Goal: Register for event/course

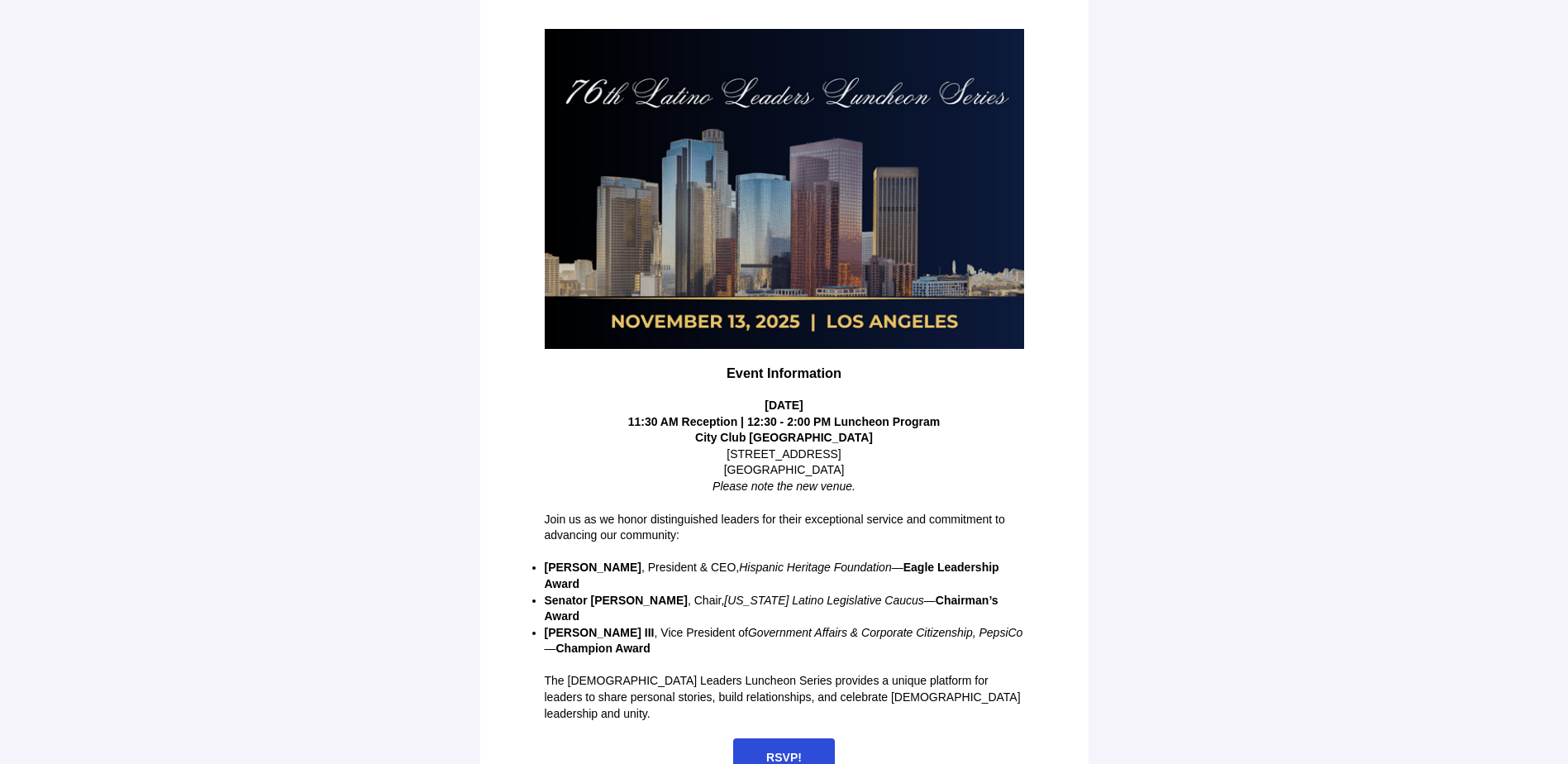
scroll to position [196, 0]
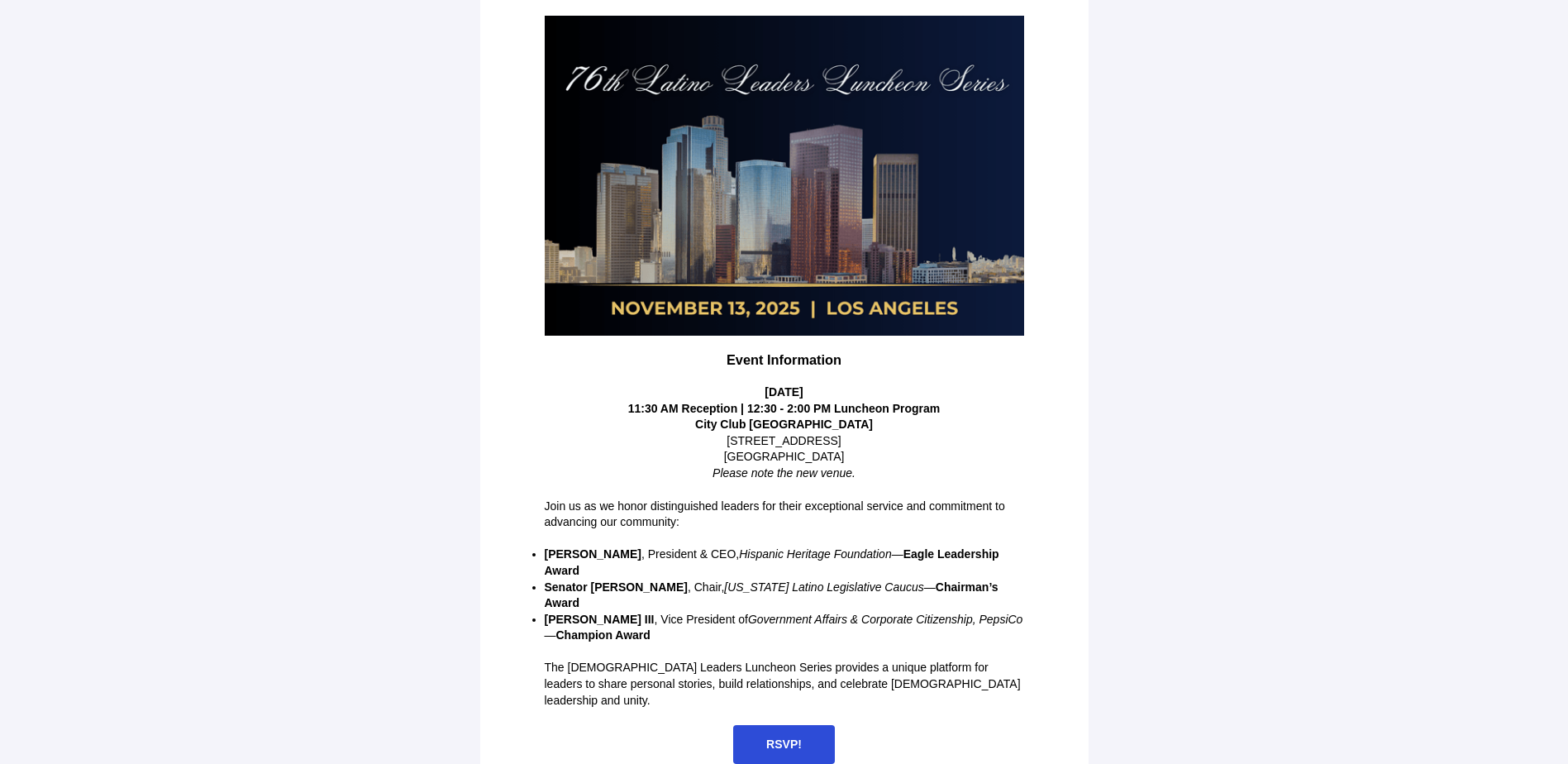
click at [783, 737] on span "RSVP!" at bounding box center [783, 743] width 35 height 14
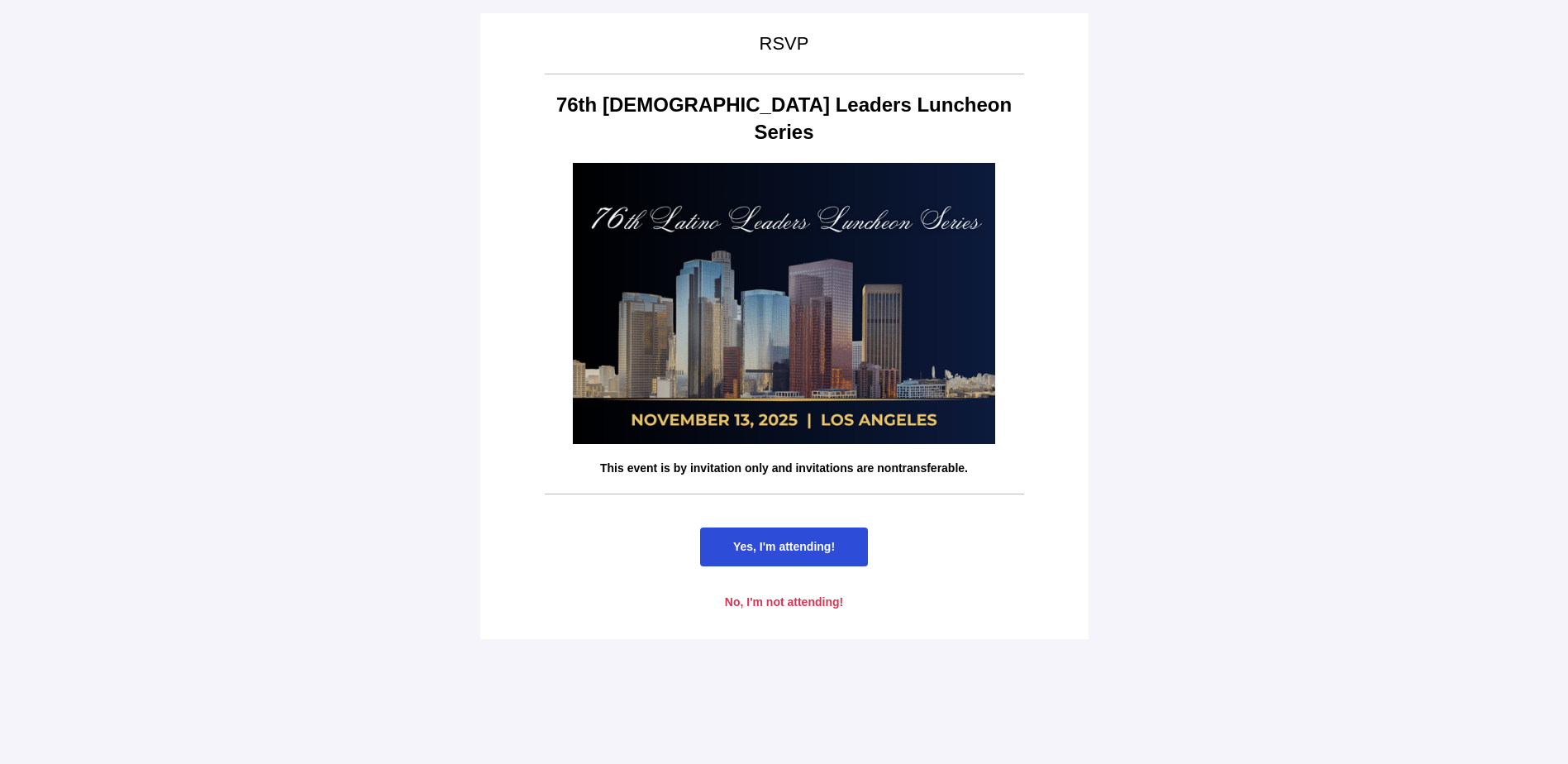
scroll to position [0, 0]
click at [778, 539] on span "Yes, I'm attending!" at bounding box center [784, 546] width 102 height 14
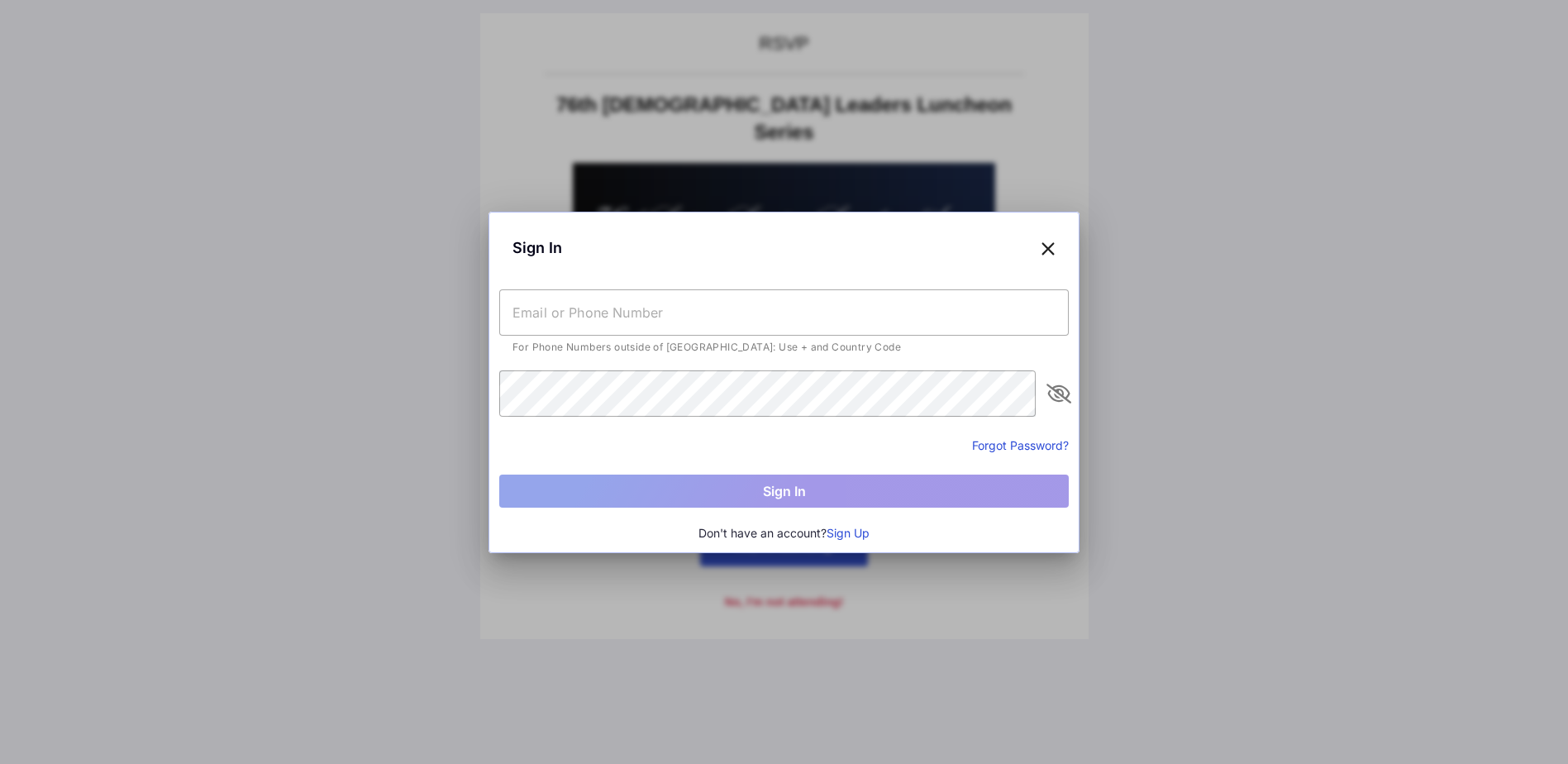
click at [570, 312] on input "text" at bounding box center [784, 312] width 569 height 46
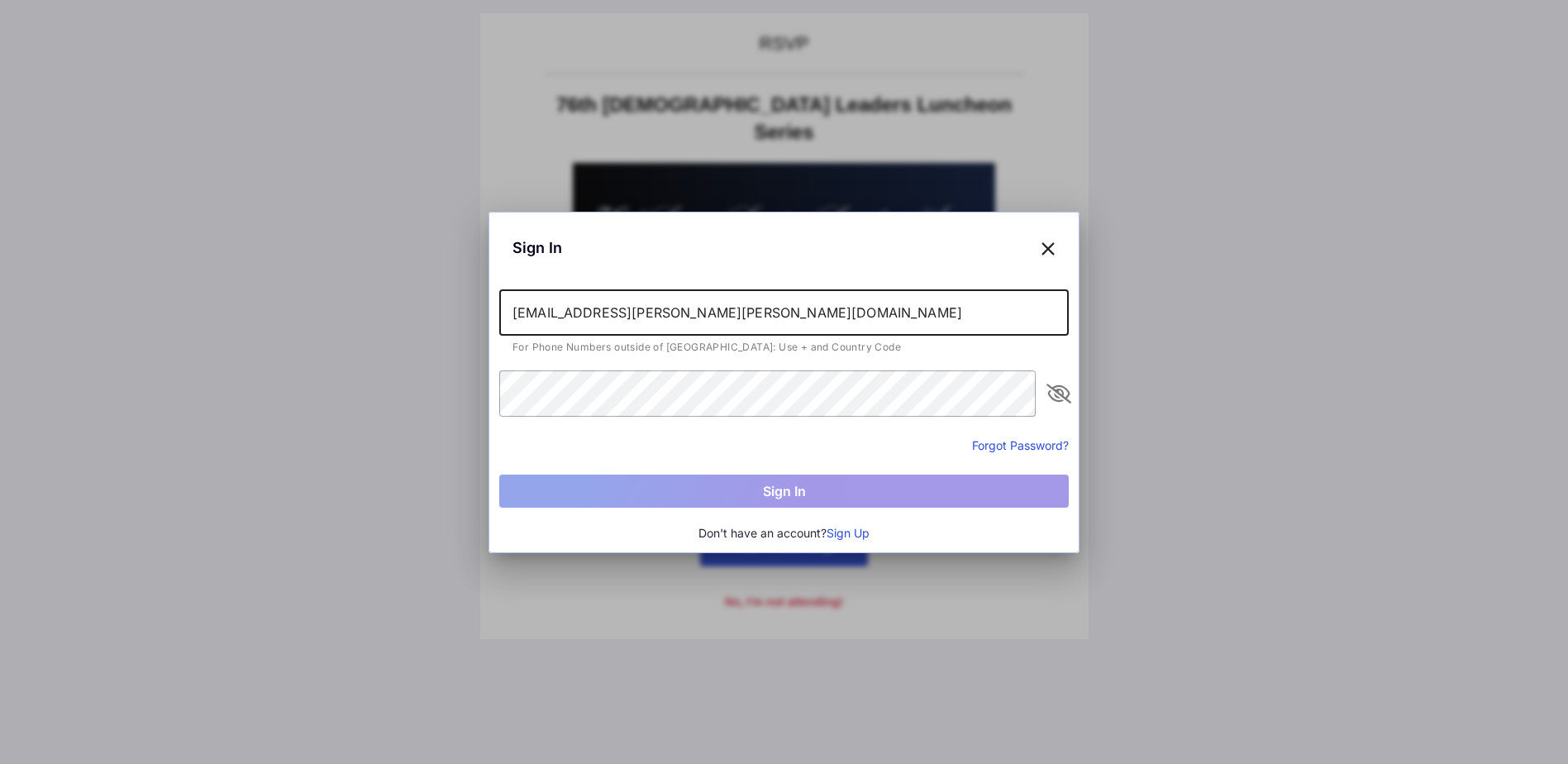
type input "[EMAIL_ADDRESS][PERSON_NAME][PERSON_NAME][DOMAIN_NAME]"
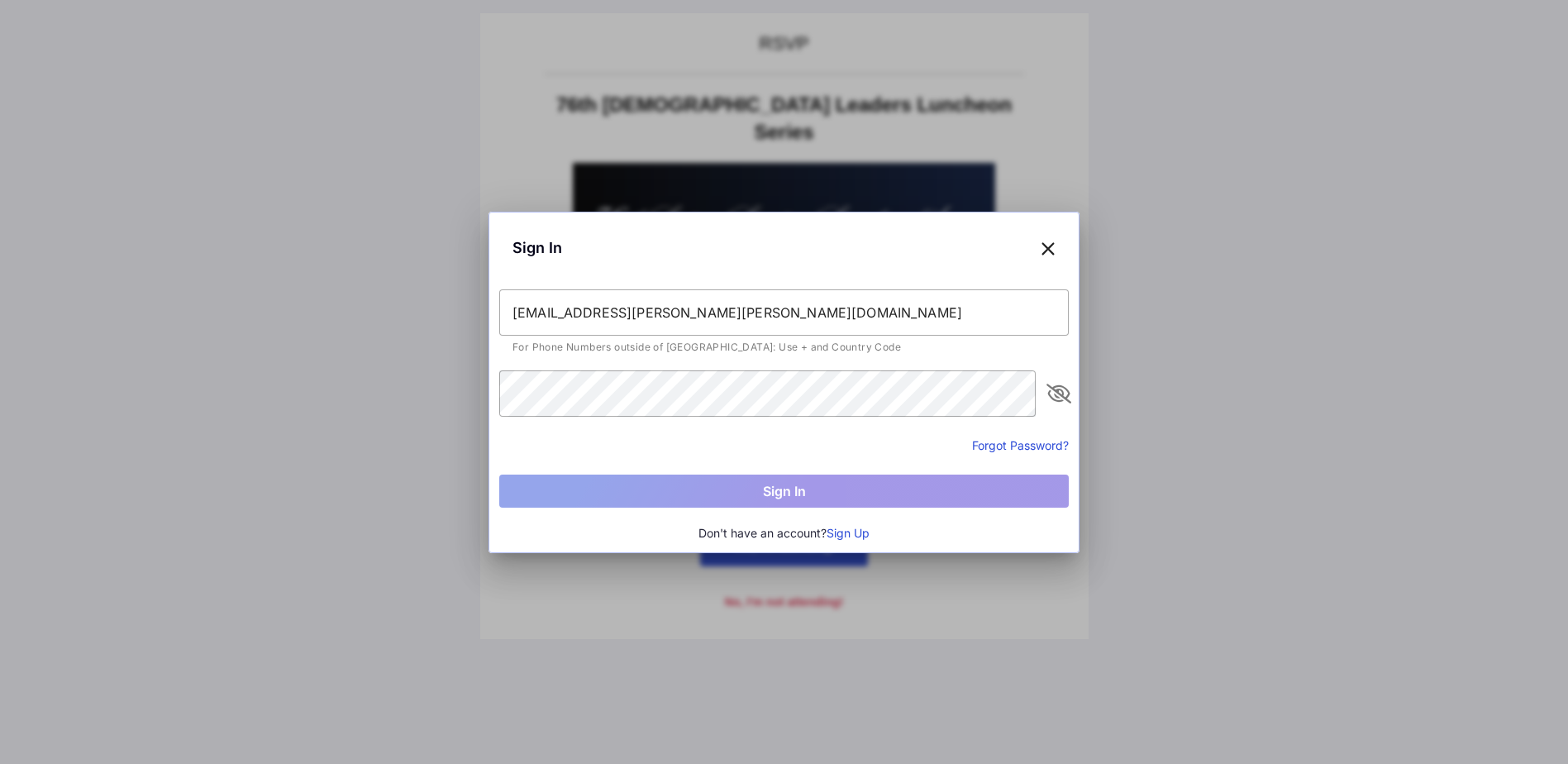
click at [850, 530] on button "Sign Up" at bounding box center [848, 533] width 43 height 18
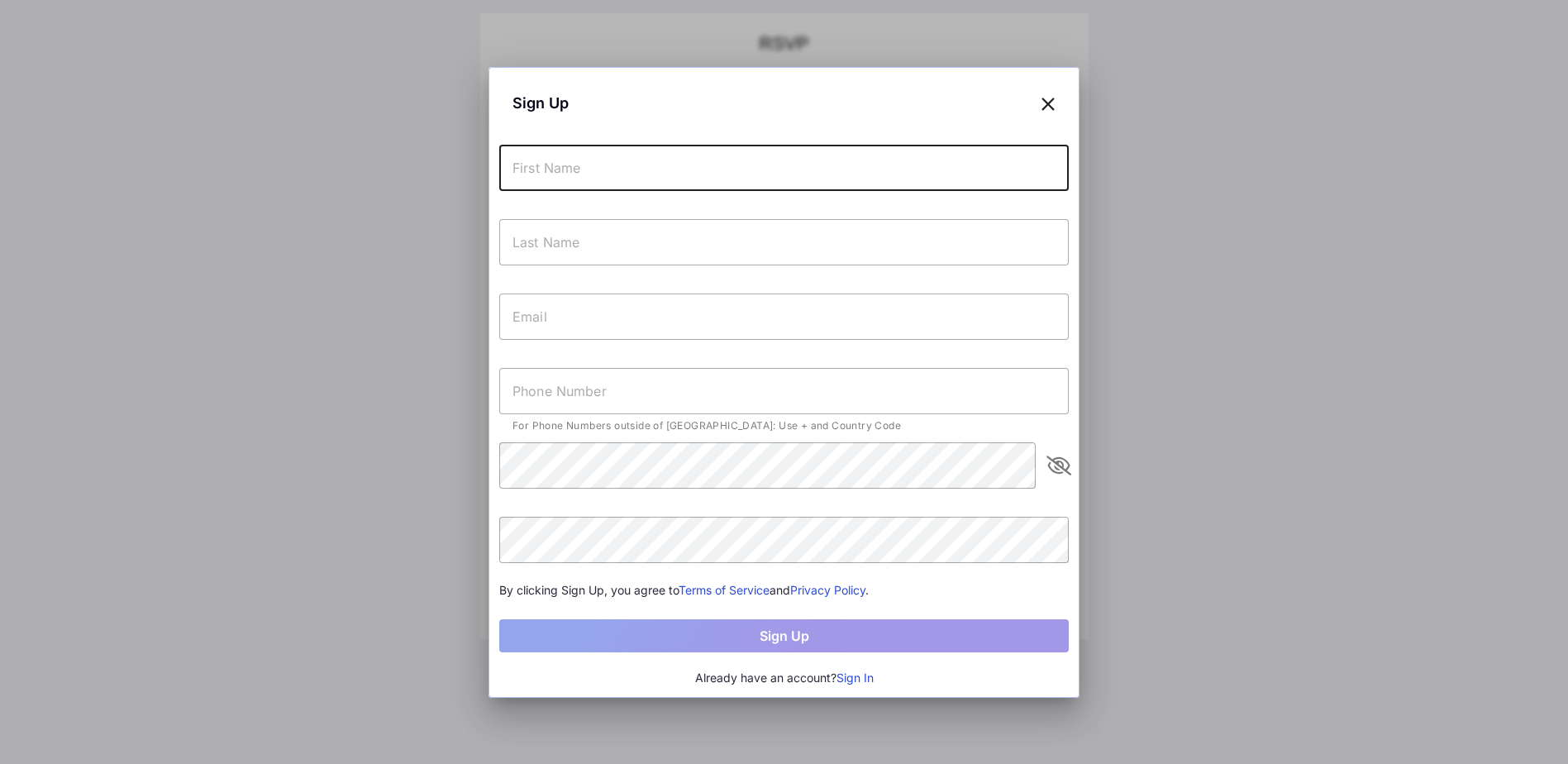
click at [603, 174] on input "text" at bounding box center [784, 167] width 569 height 46
type input "Brissa"
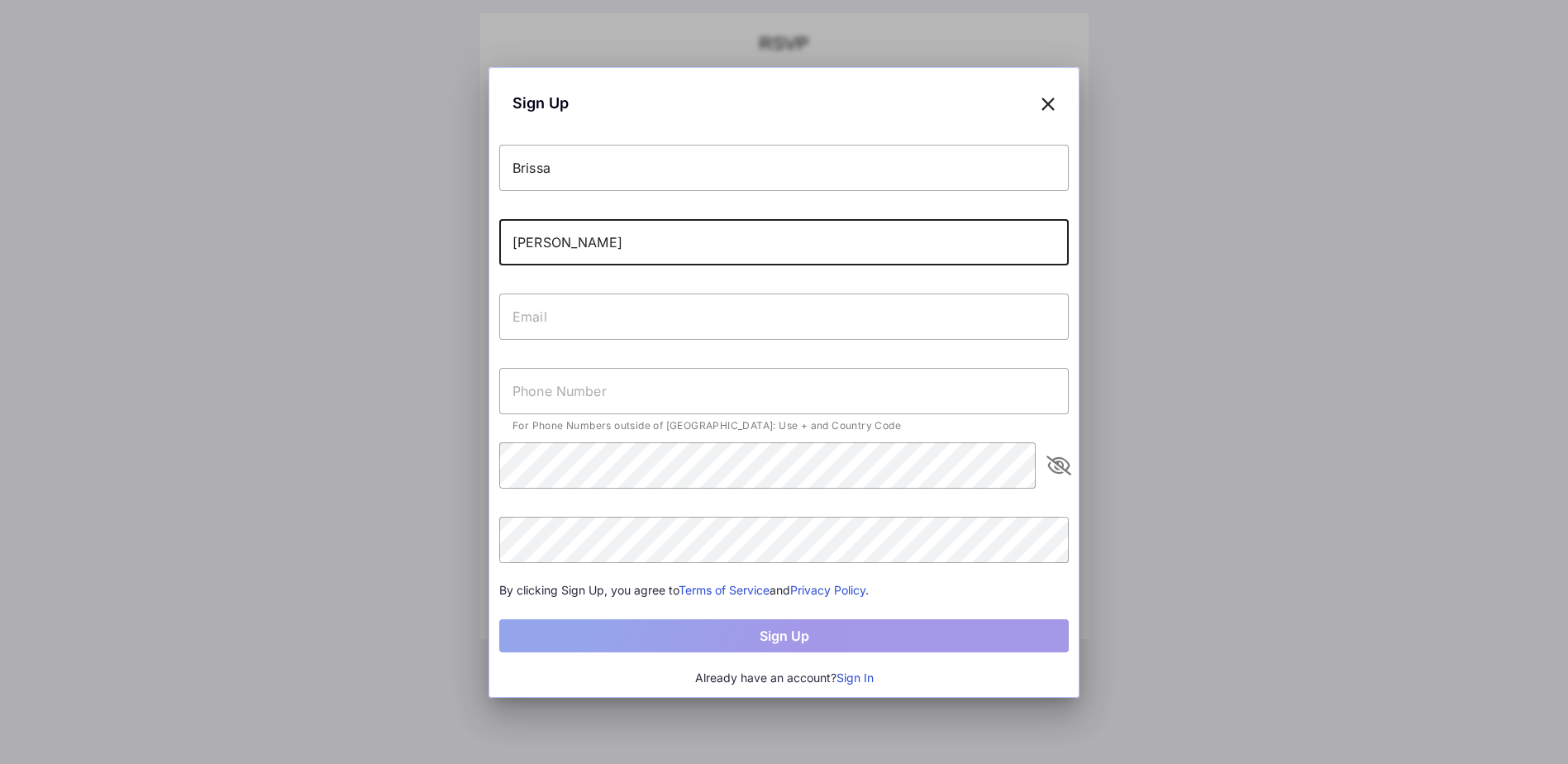
type input "[PERSON_NAME]"
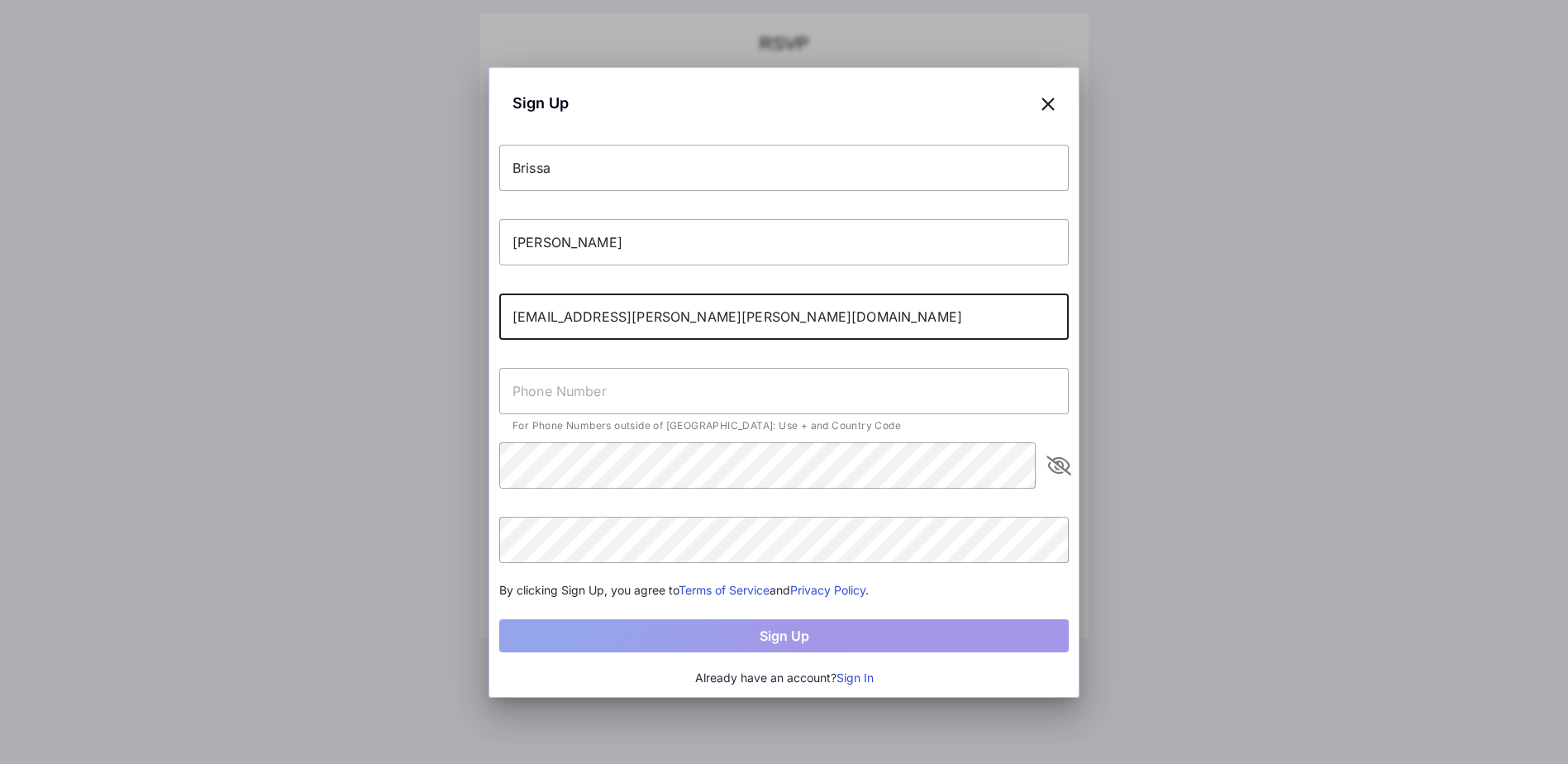
type input "[EMAIL_ADDRESS][PERSON_NAME][PERSON_NAME][DOMAIN_NAME]"
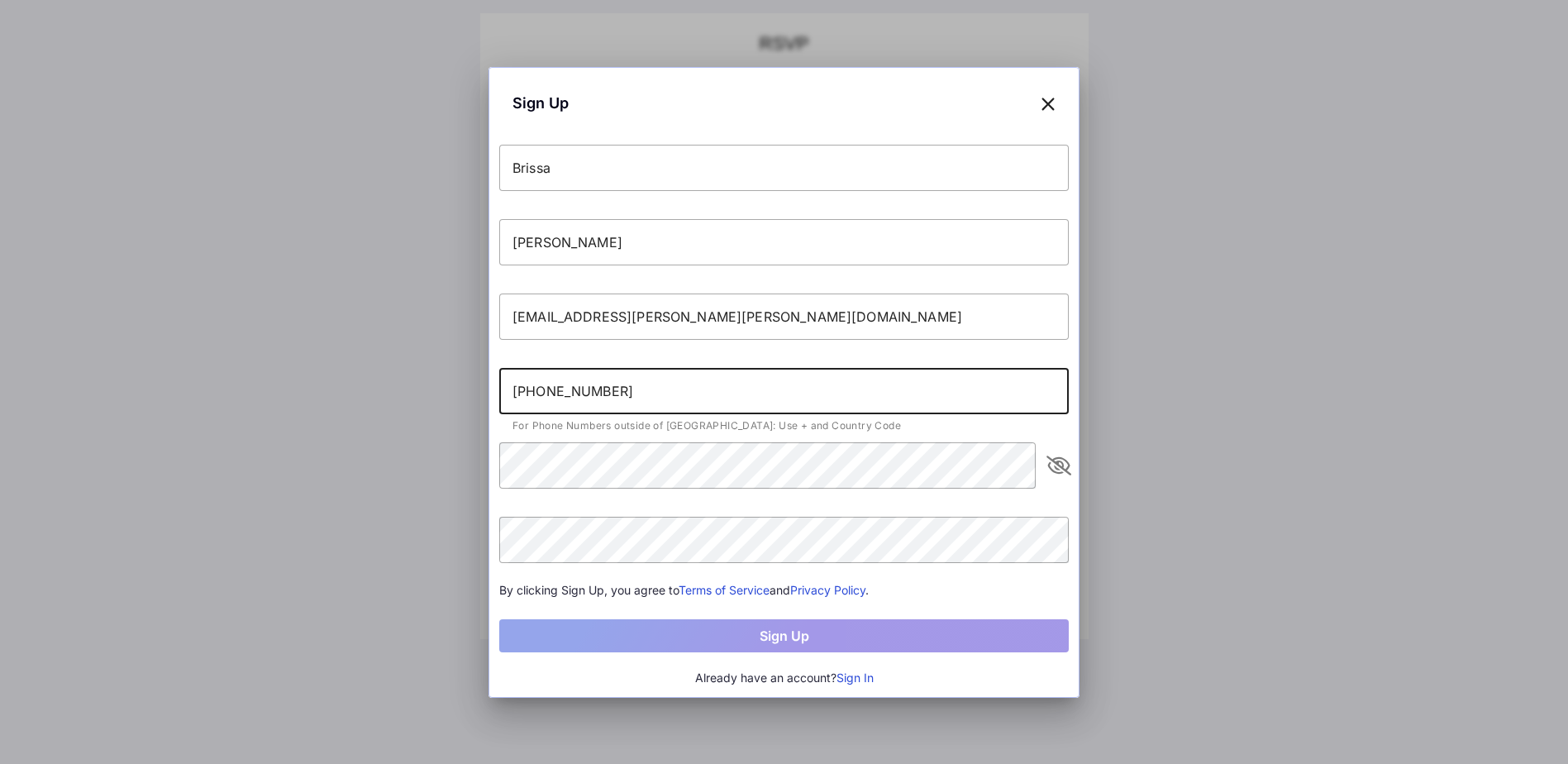
type input "[PHONE_NUMBER]"
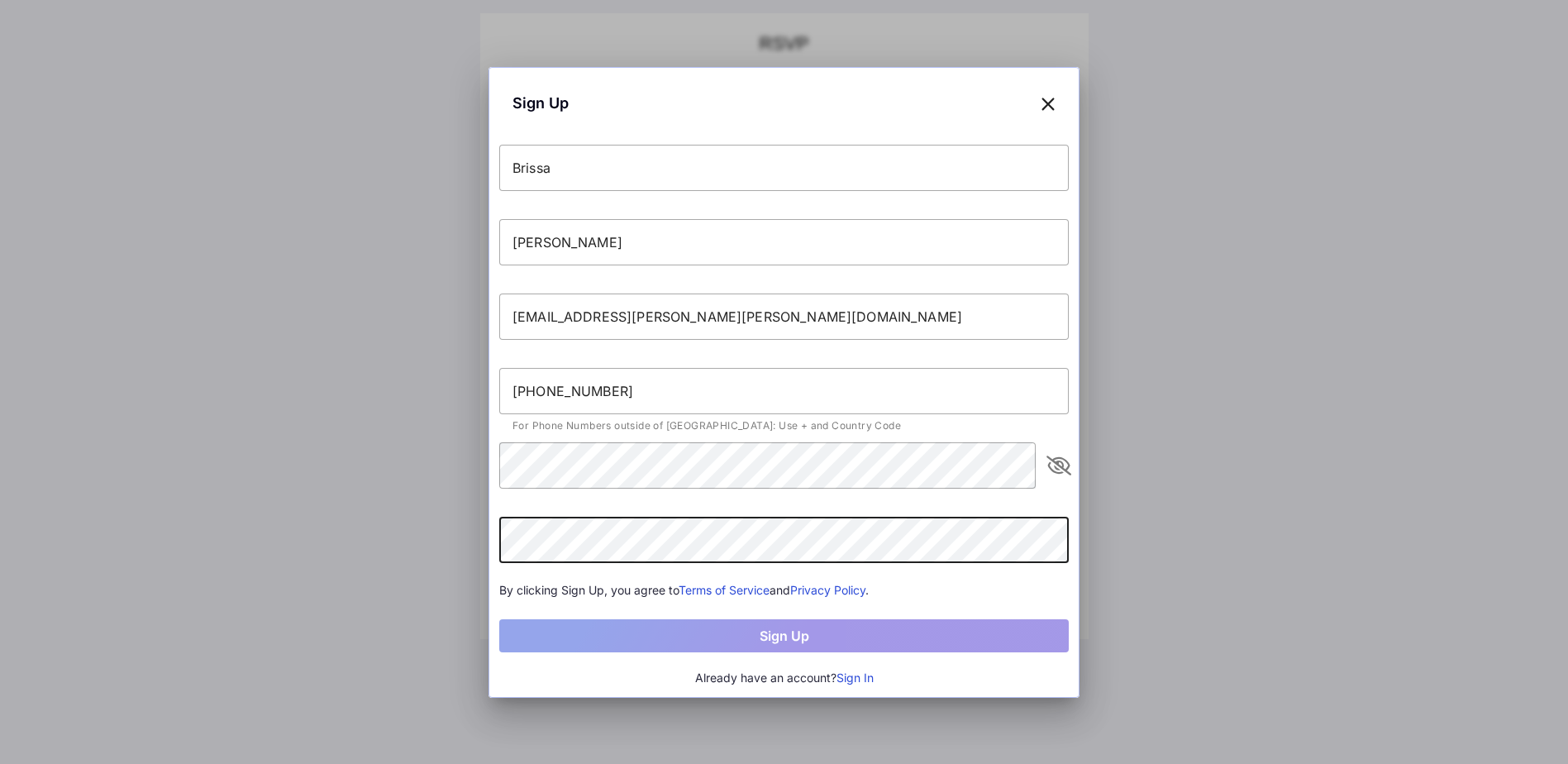
click at [1066, 467] on icon "appended action" at bounding box center [1059, 466] width 20 height 20
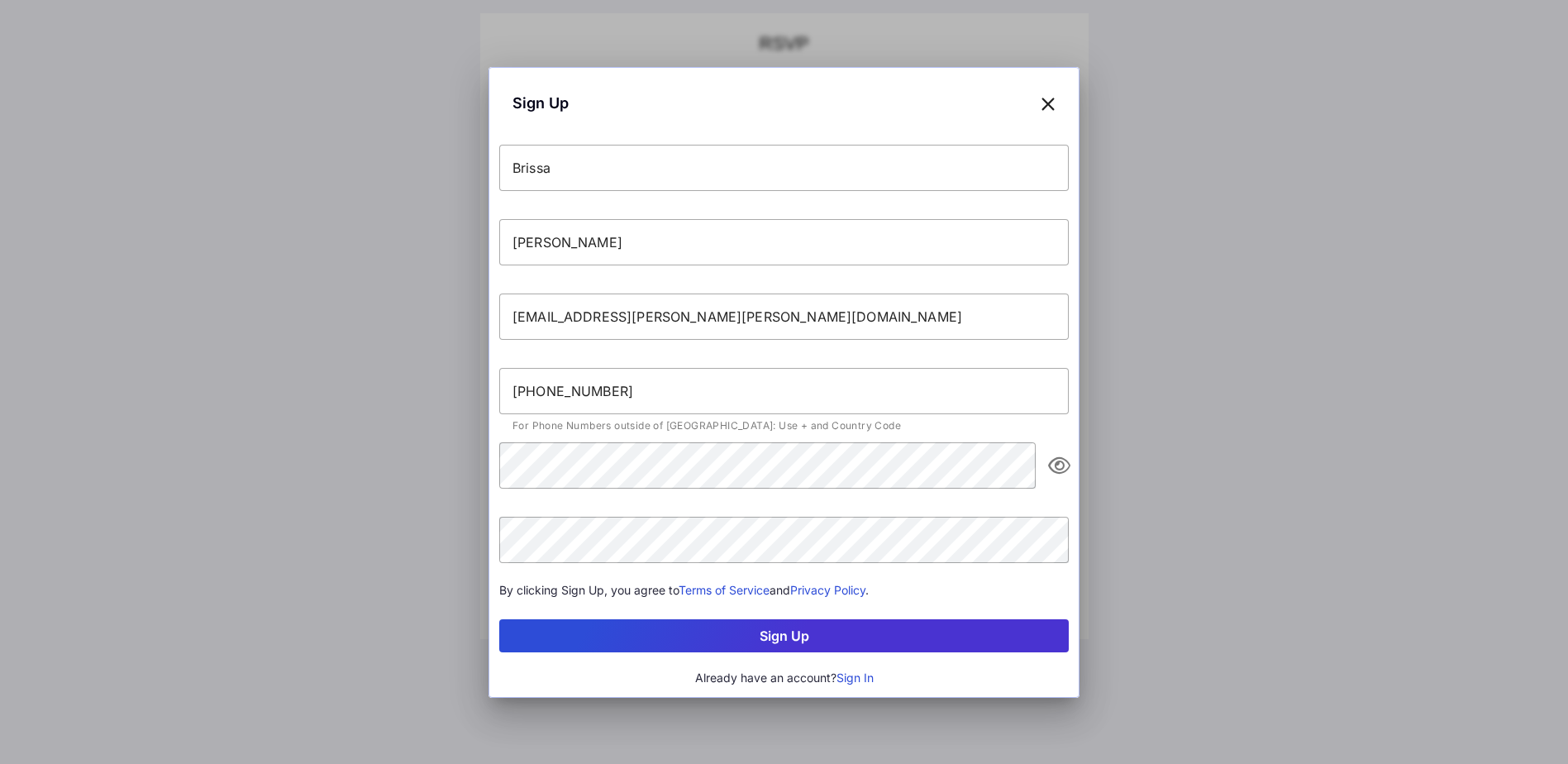
click at [794, 632] on button "Sign Up" at bounding box center [784, 636] width 569 height 33
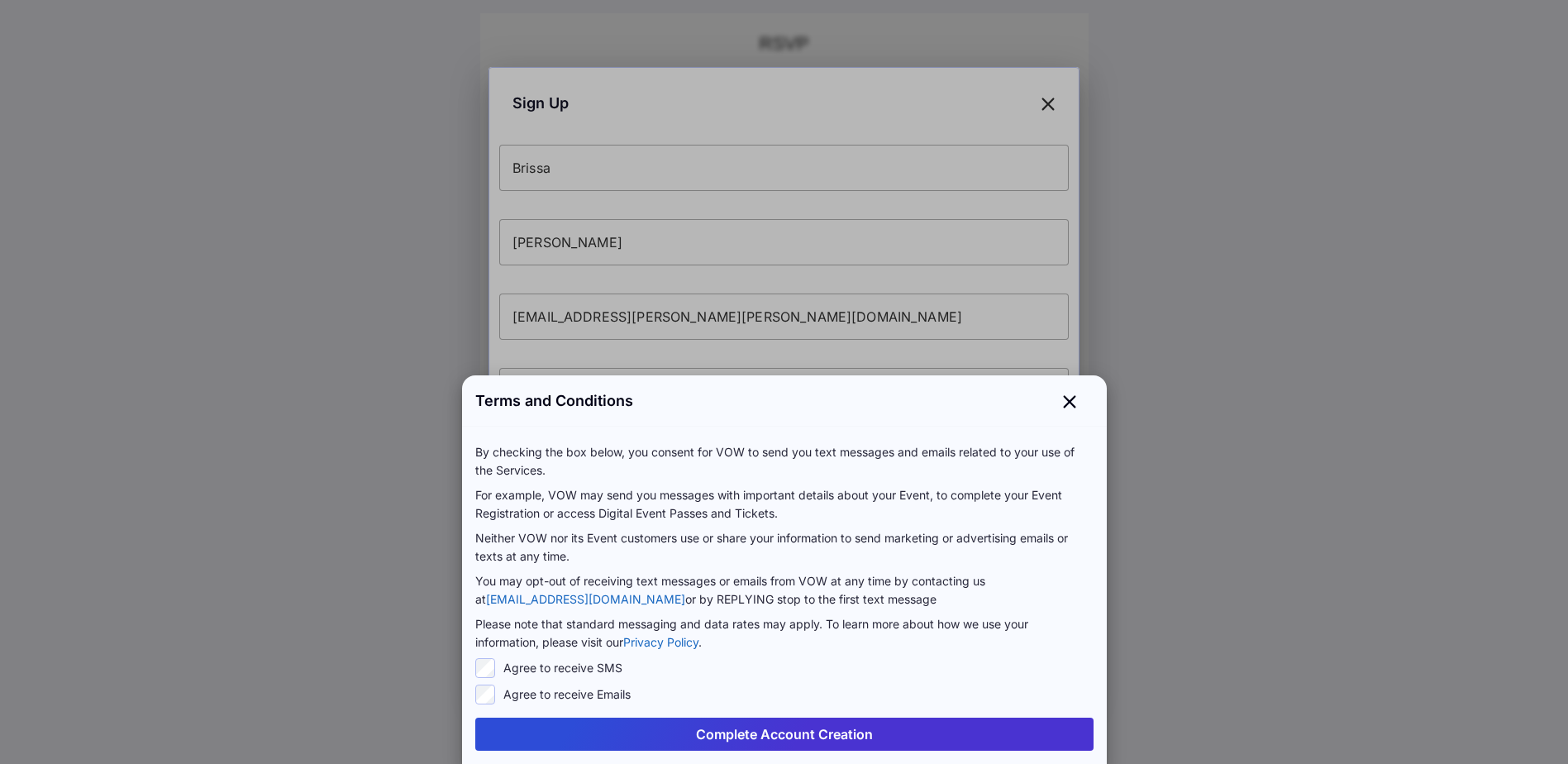
click at [724, 730] on button "Complete Account Creation" at bounding box center [784, 734] width 618 height 33
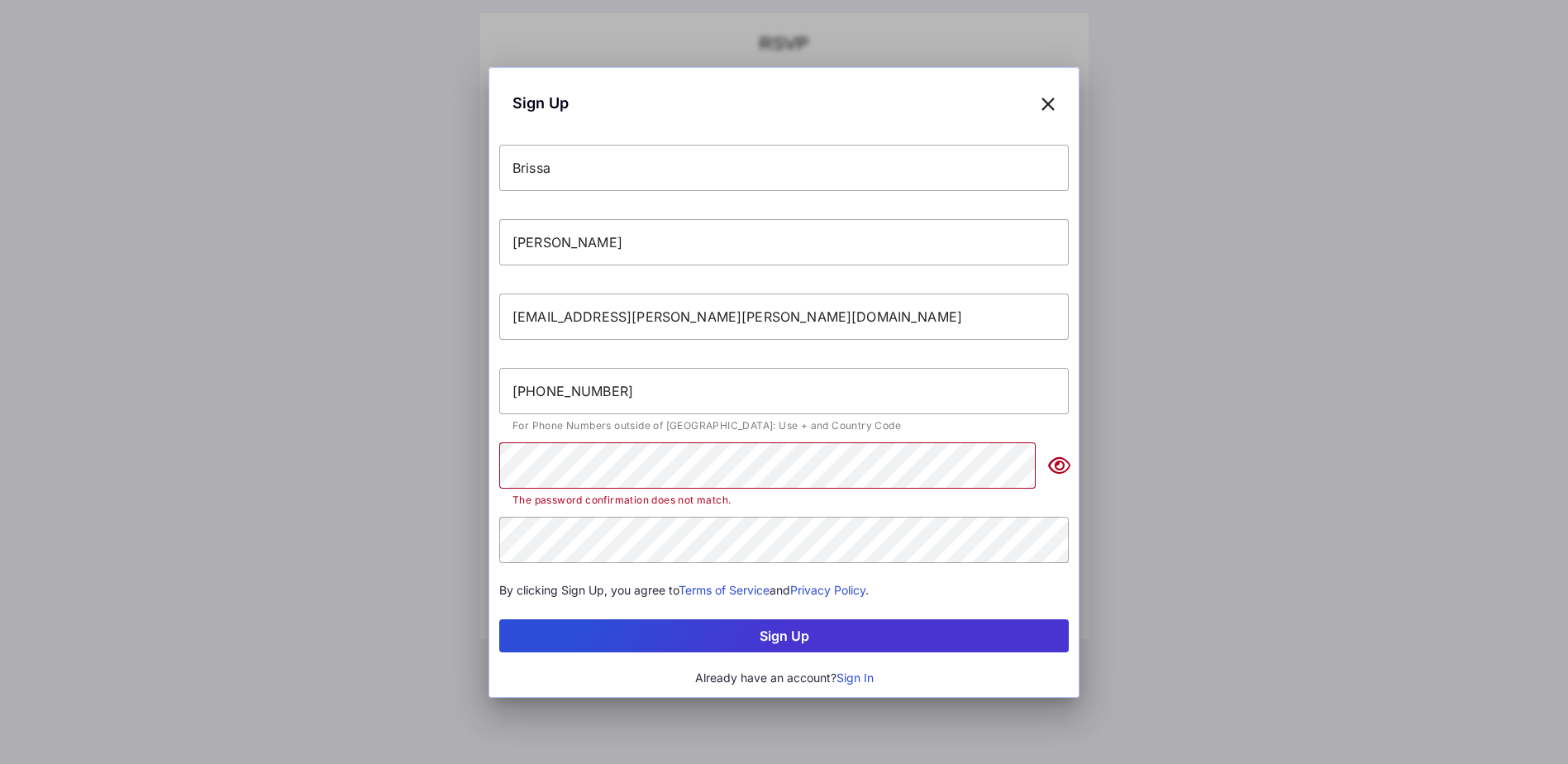
click at [773, 636] on button "Sign Up" at bounding box center [784, 636] width 569 height 33
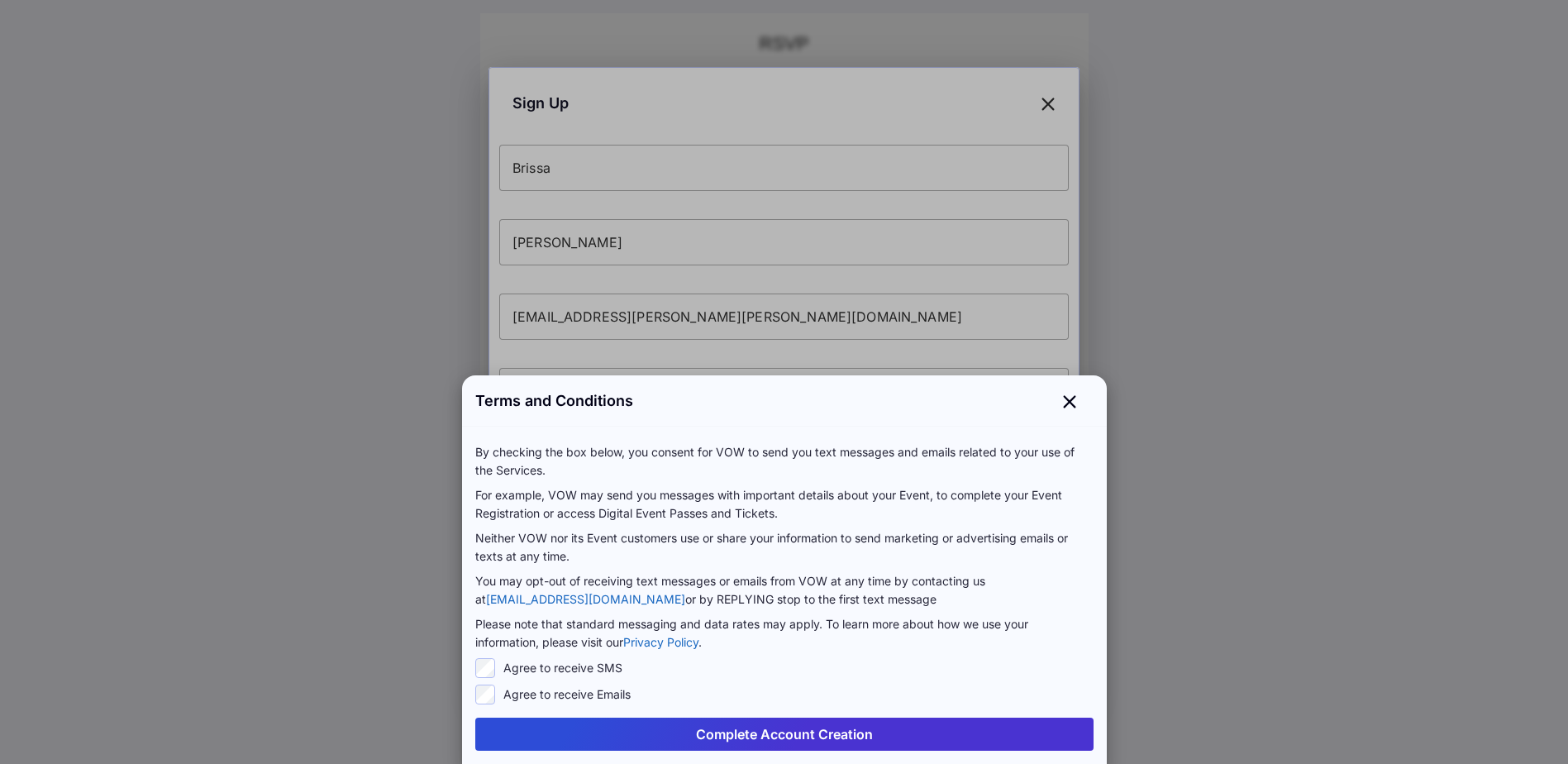
click at [755, 735] on button "Complete Account Creation" at bounding box center [784, 734] width 618 height 33
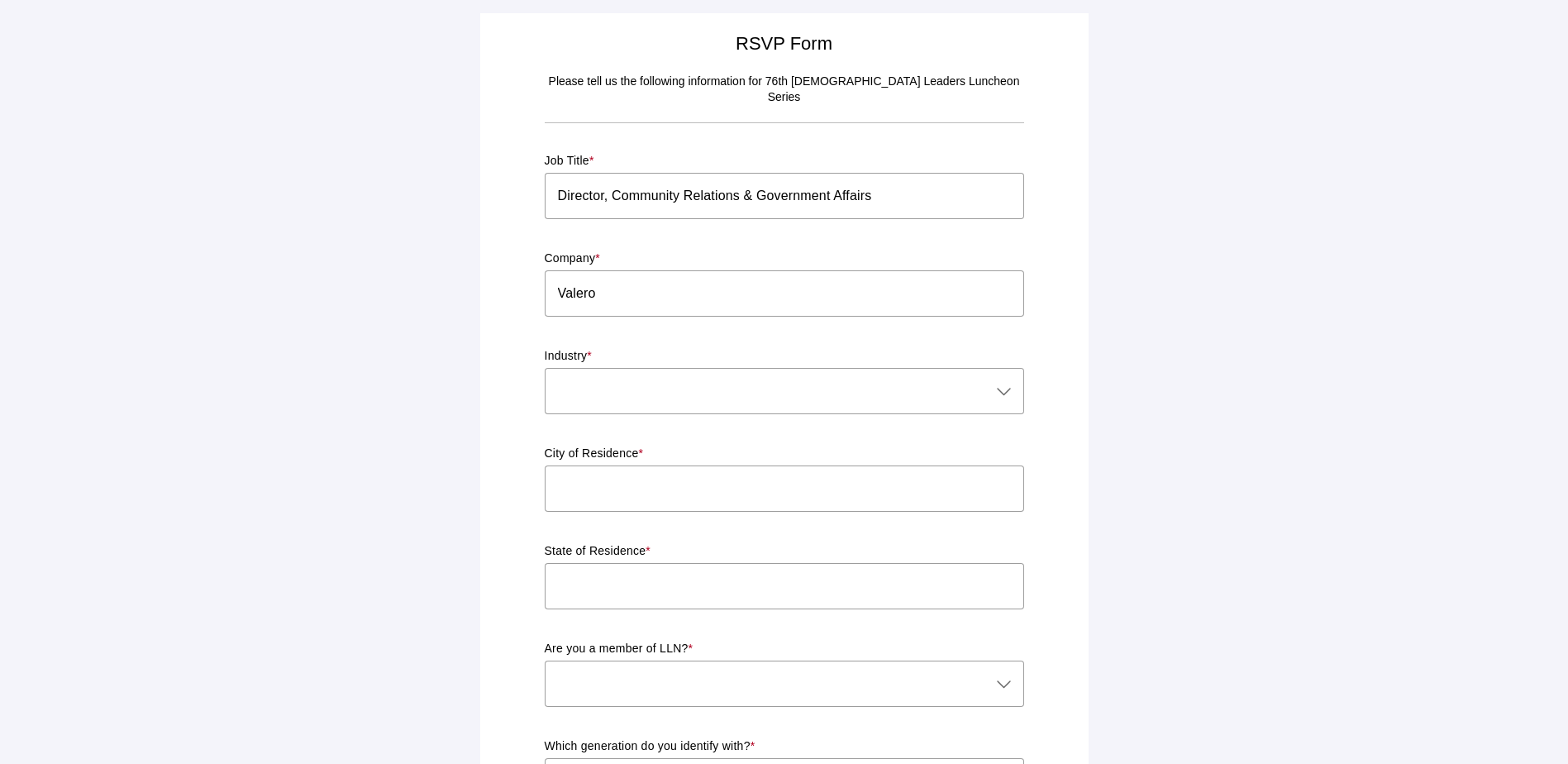
click at [761, 377] on div at bounding box center [768, 390] width 447 height 46
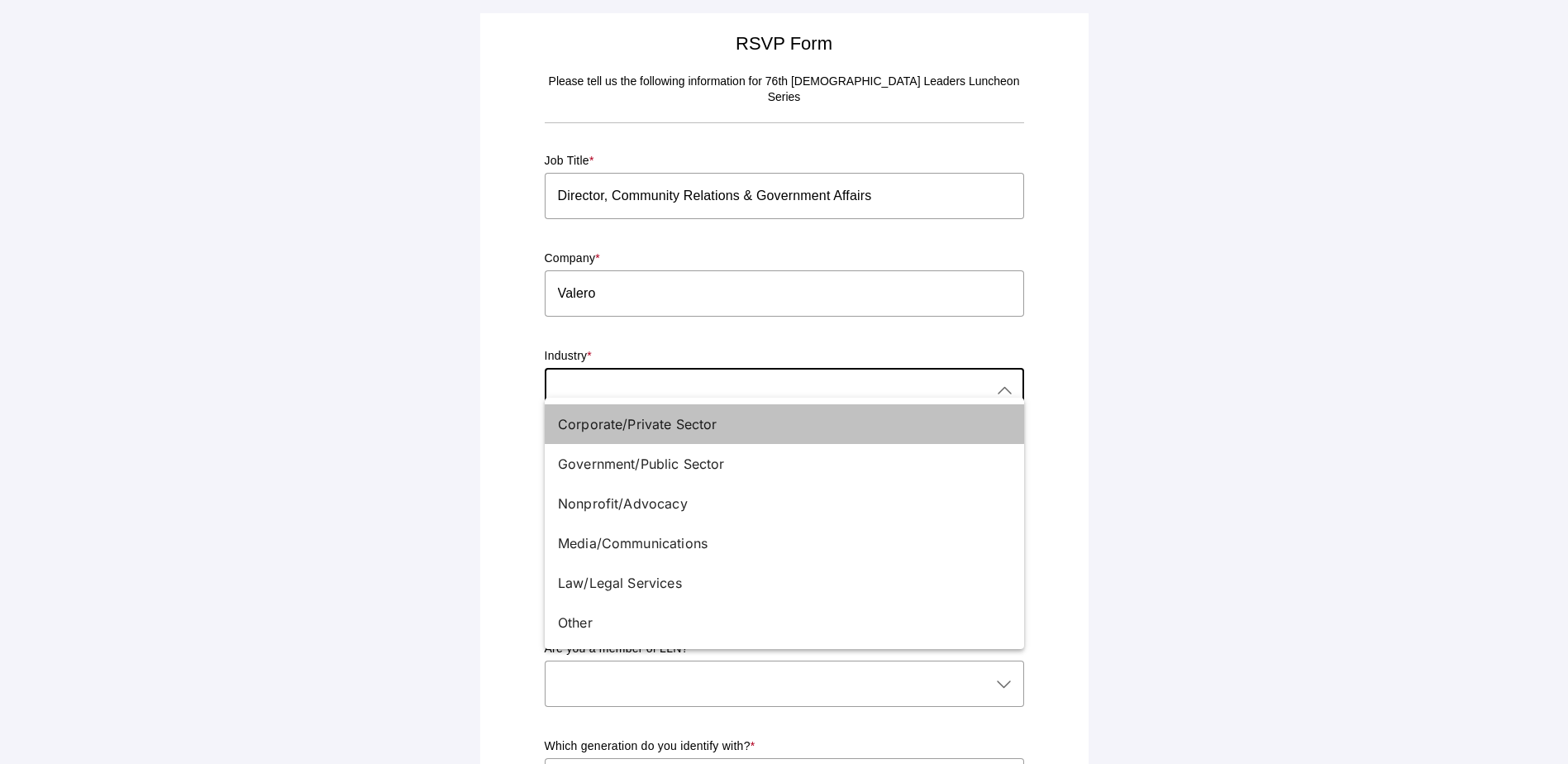
click at [678, 417] on div "Corporate/Private Sector" at bounding box center [777, 424] width 439 height 20
type input "Corporate/Private Sector"
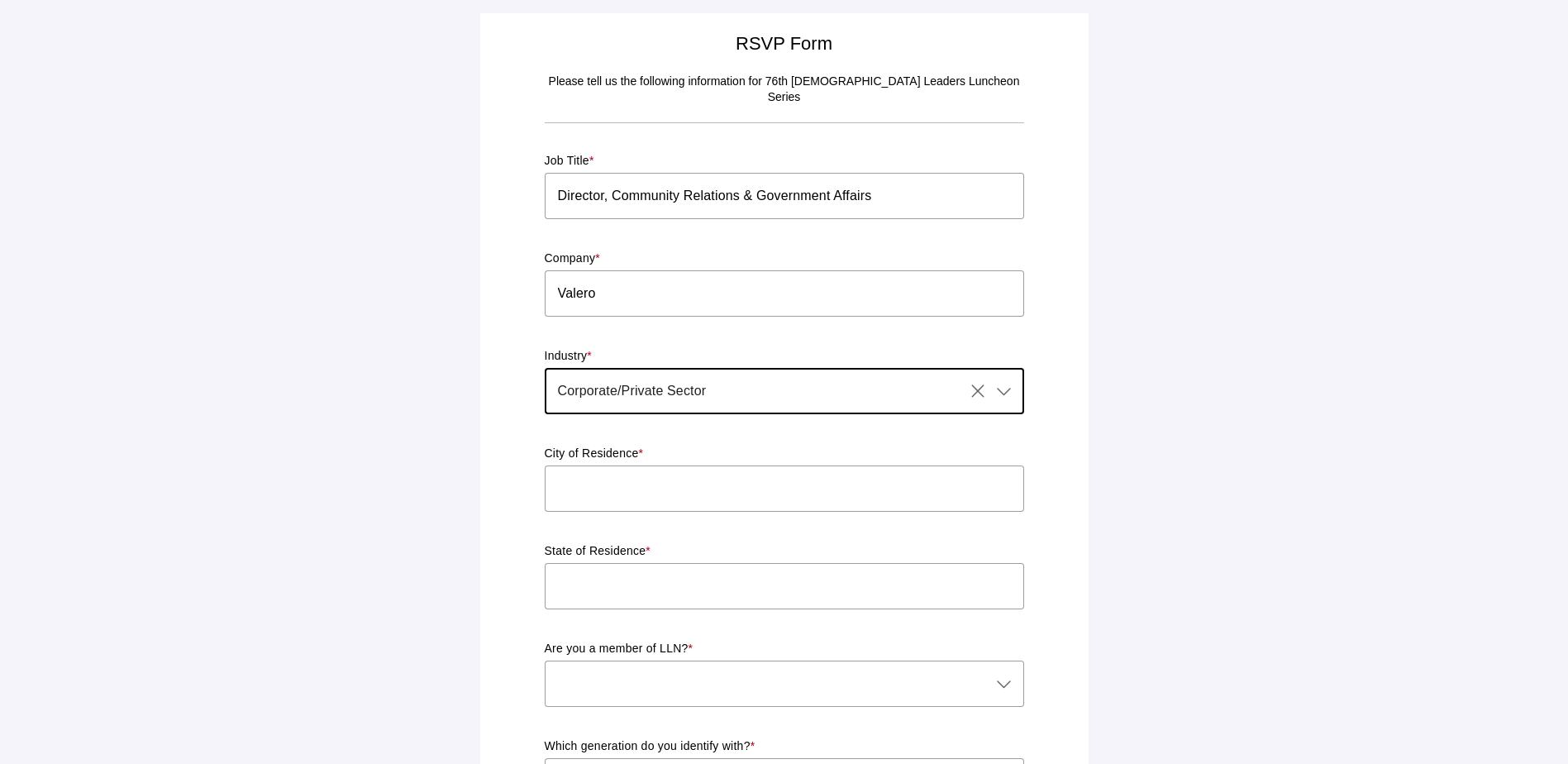
click at [649, 477] on input "text" at bounding box center [784, 488] width 479 height 46
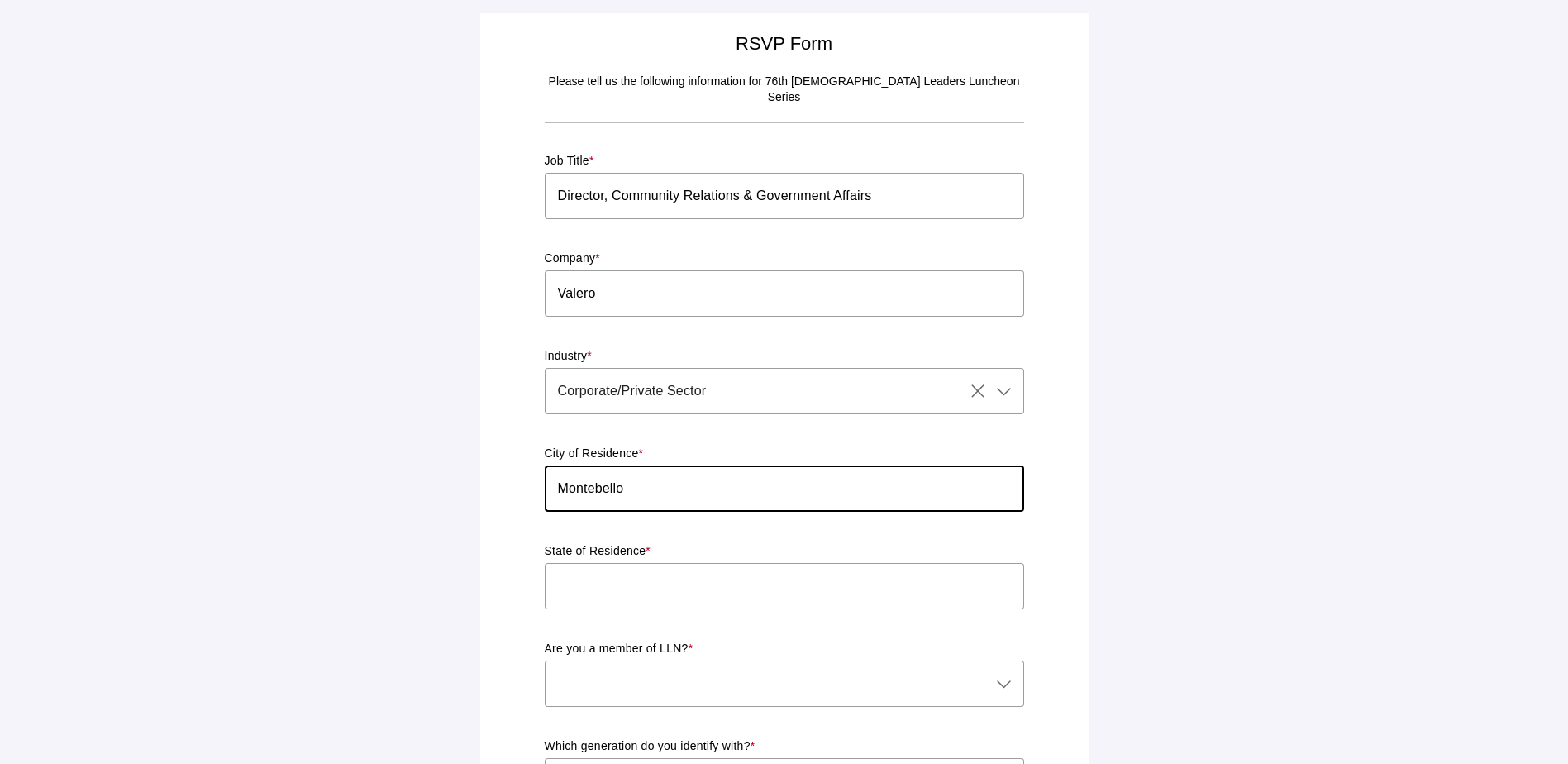
type input "Montebello"
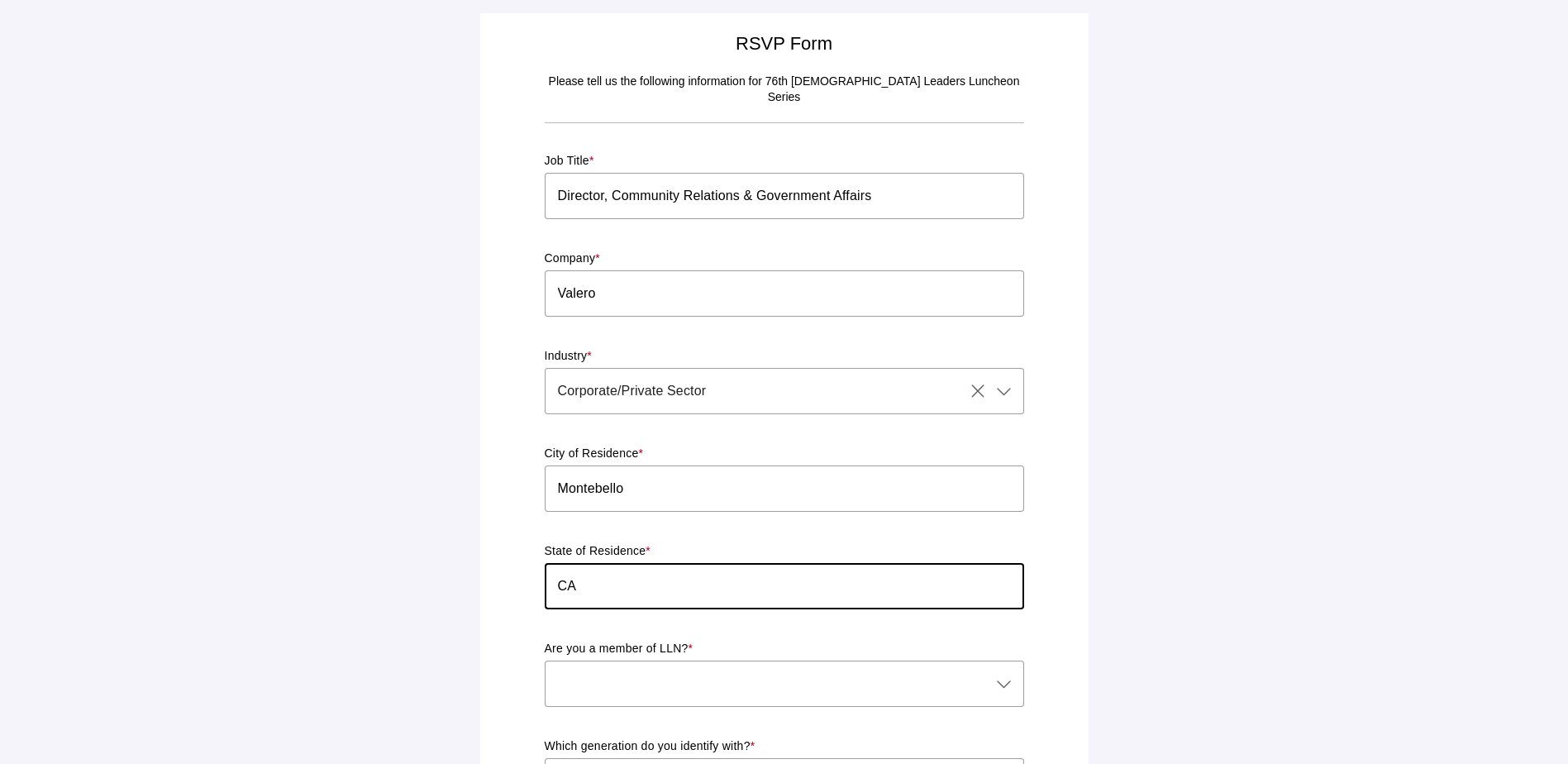
type input "CA"
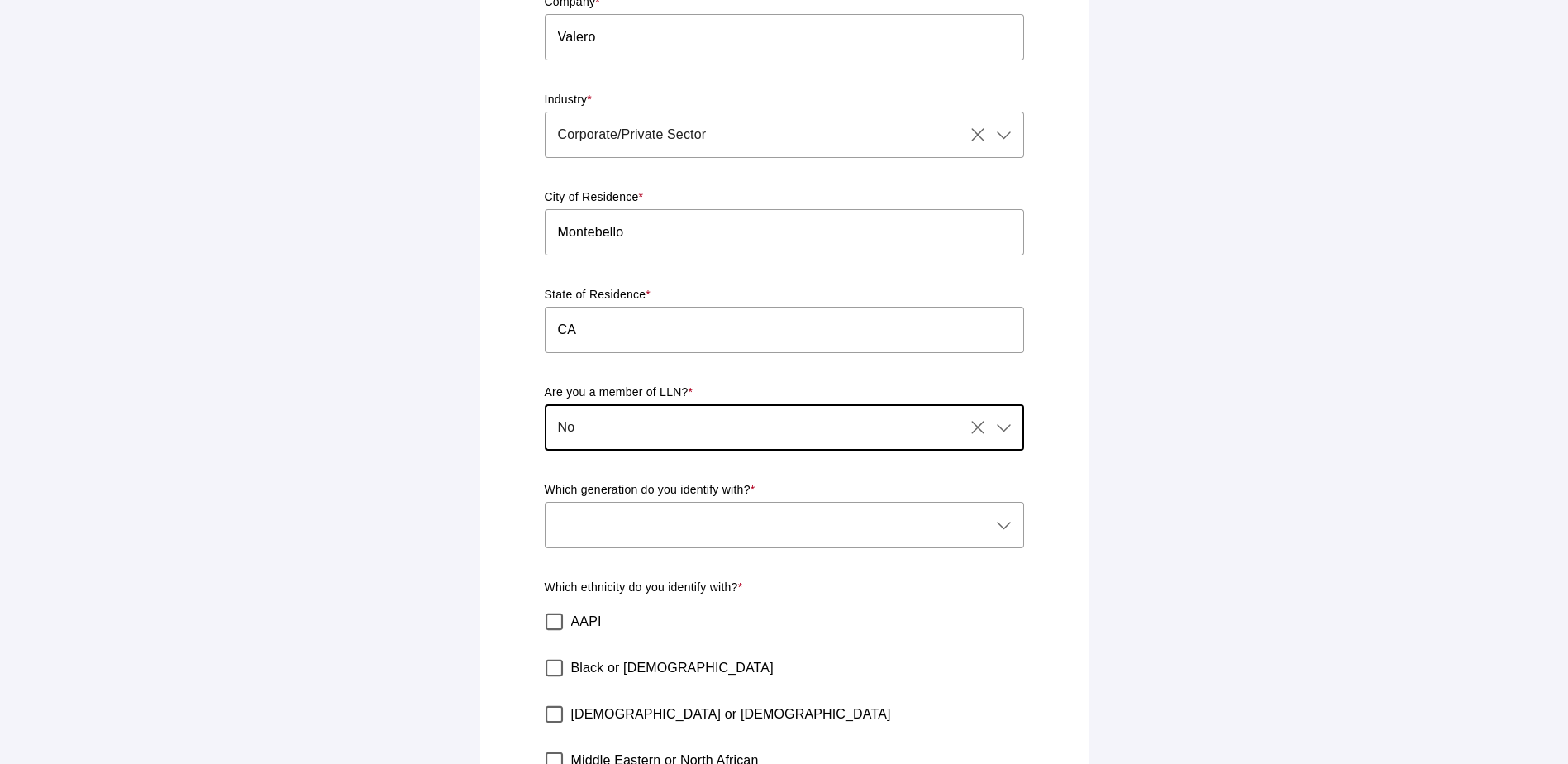
scroll to position [330, 0]
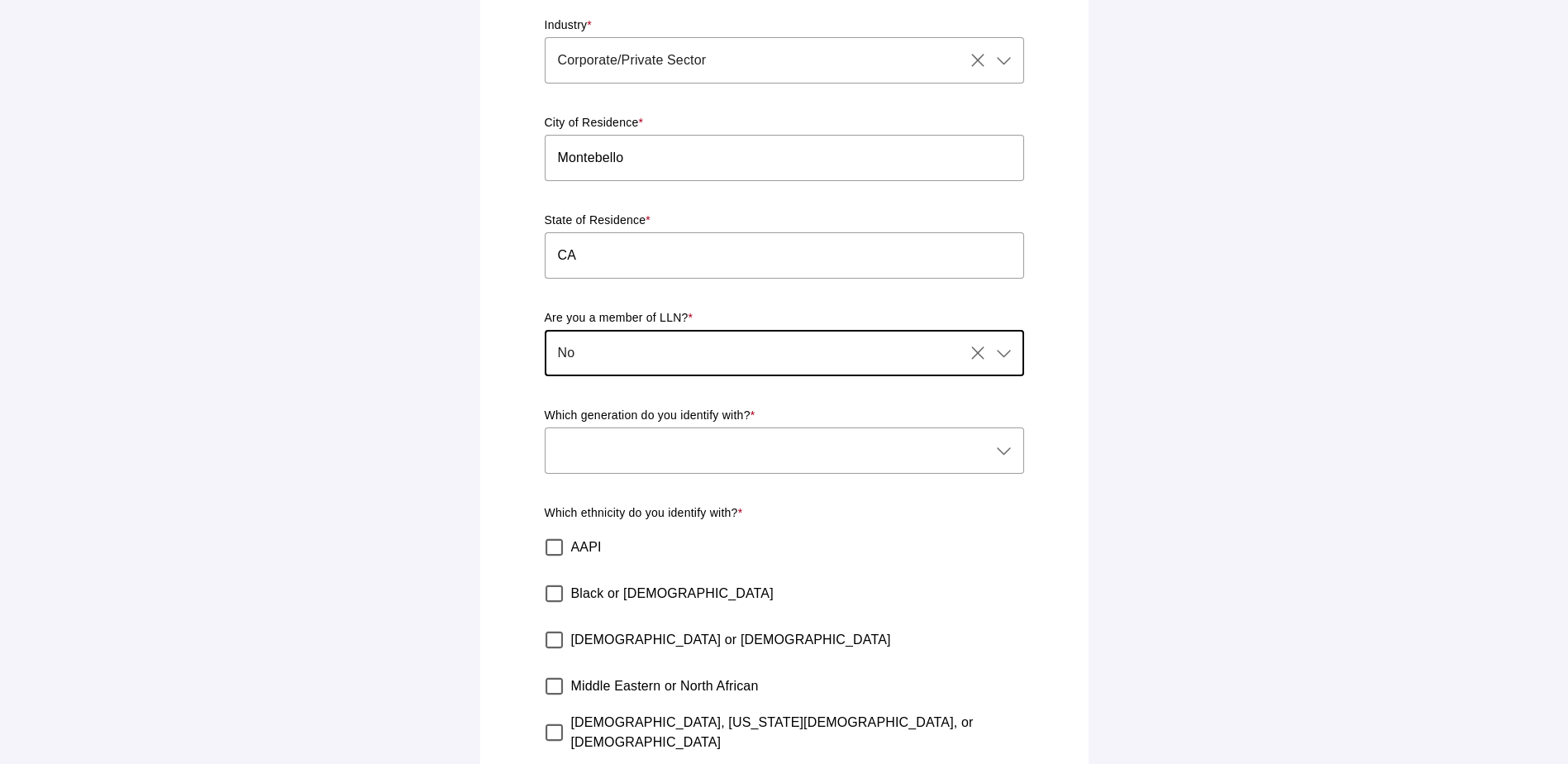
type input "No"
click at [664, 435] on div at bounding box center [768, 450] width 447 height 46
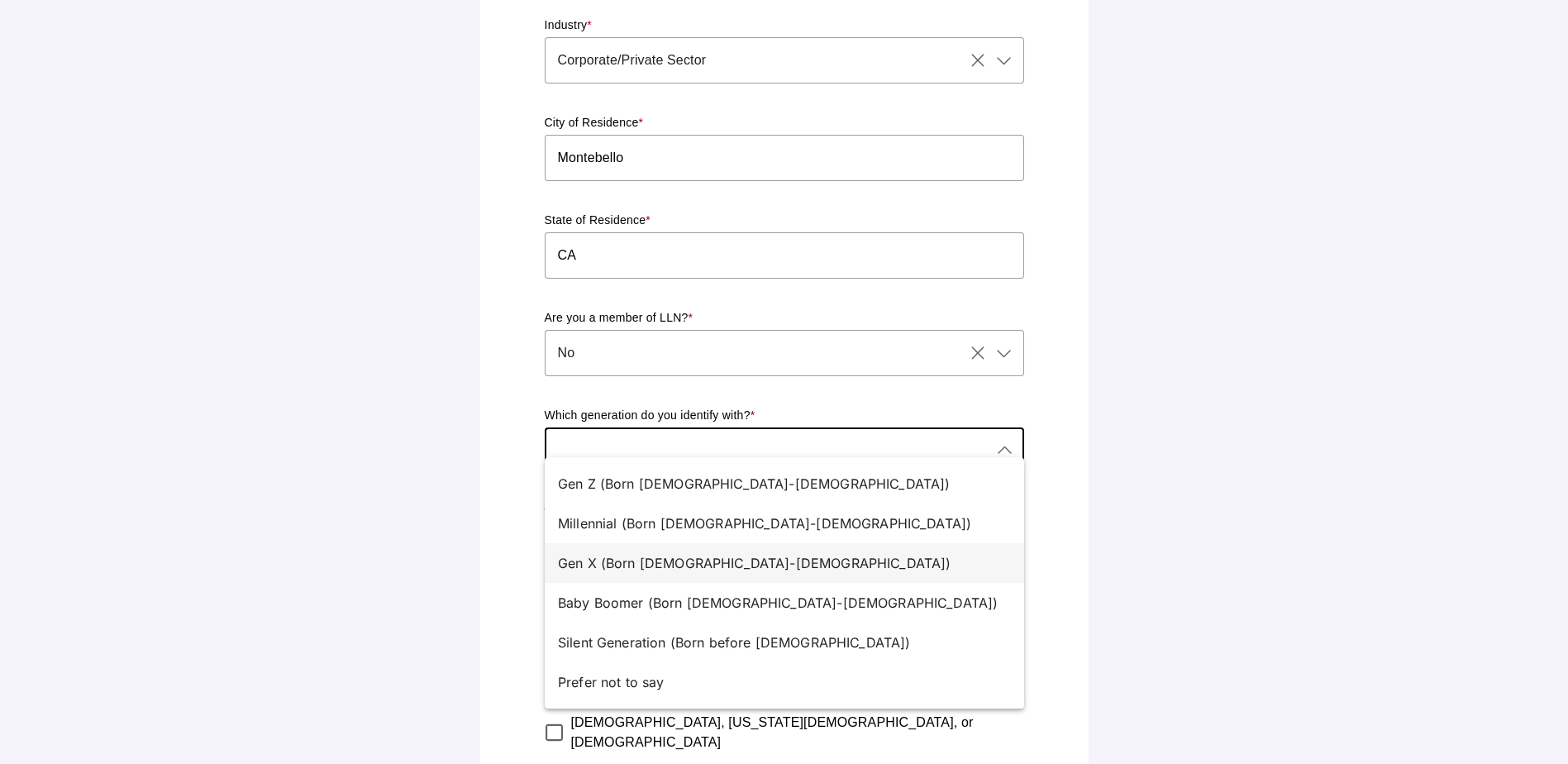
click at [665, 559] on div "Gen X (Born [DEMOGRAPHIC_DATA]-[DEMOGRAPHIC_DATA])" at bounding box center [777, 563] width 439 height 20
type input "Gen X (Born [DEMOGRAPHIC_DATA]-[DEMOGRAPHIC_DATA])"
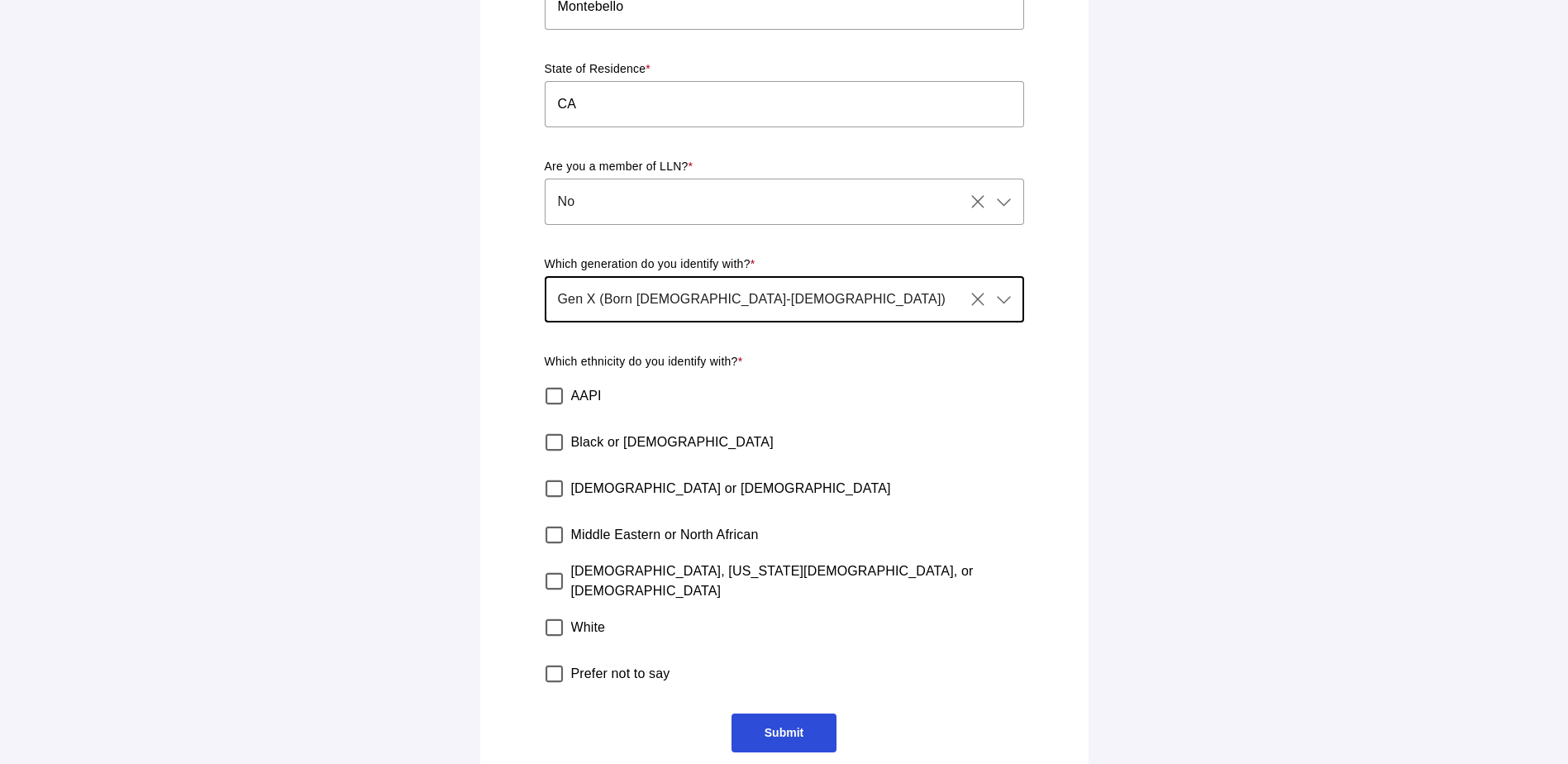
scroll to position [486, 0]
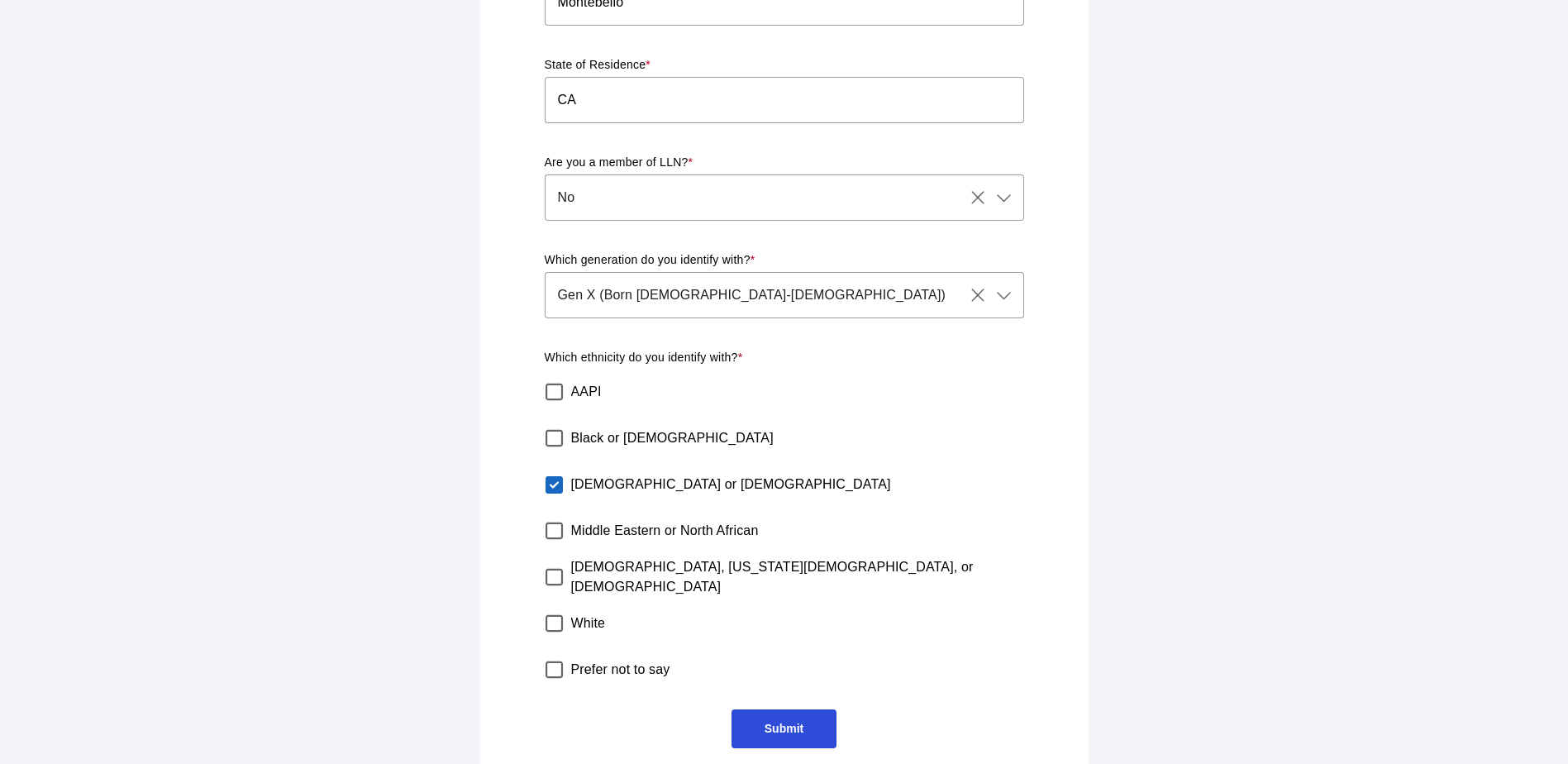
click at [777, 721] on span "Submit" at bounding box center [783, 728] width 39 height 14
